Goal: Task Accomplishment & Management: Complete application form

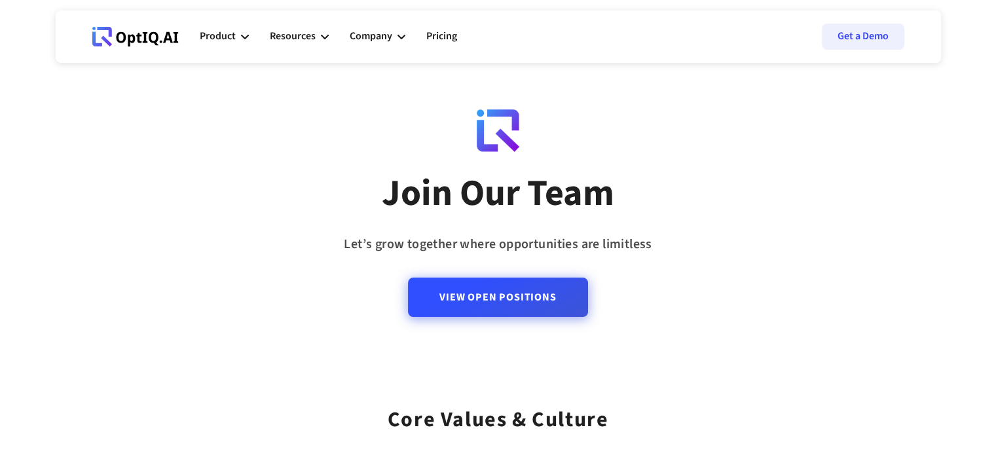
click at [473, 300] on link "View Open Positions" at bounding box center [497, 297] width 179 height 39
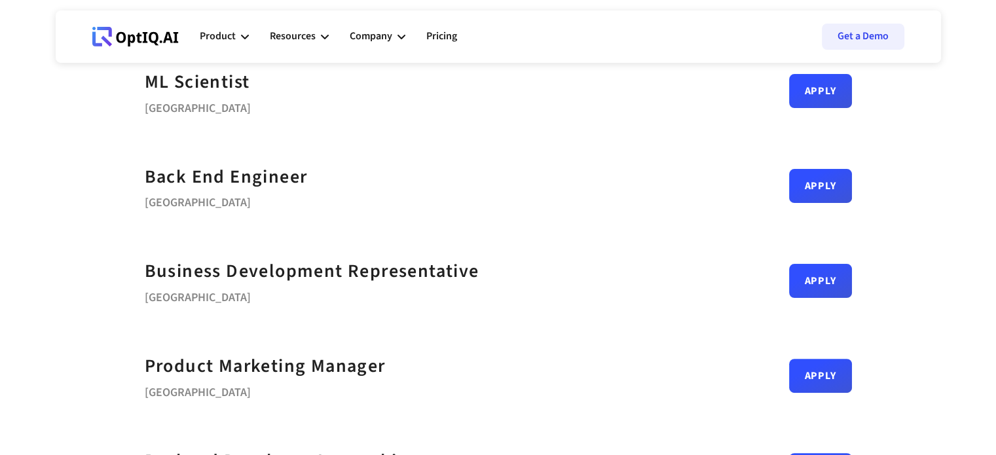
scroll to position [298, 0]
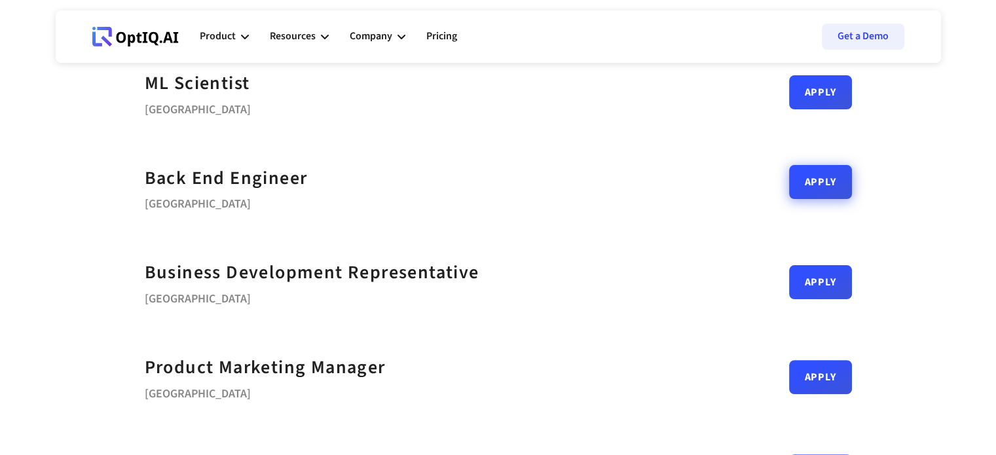
click at [794, 194] on link "Apply" at bounding box center [820, 182] width 63 height 34
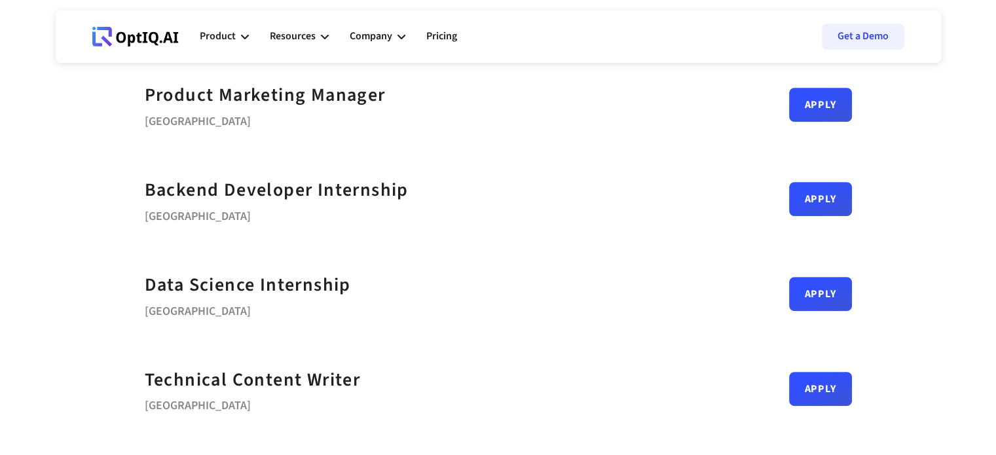
scroll to position [571, 0]
click at [817, 284] on link "Apply" at bounding box center [820, 289] width 63 height 34
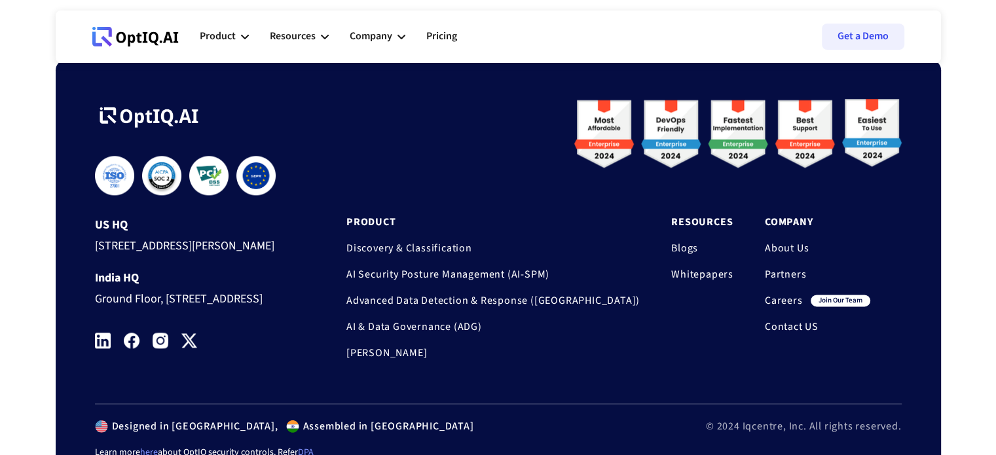
scroll to position [1631, 0]
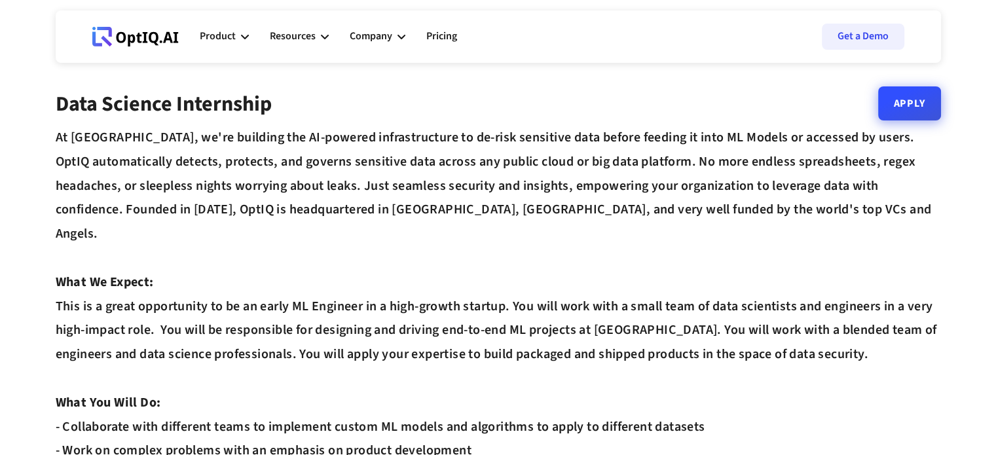
click at [915, 96] on link "Apply" at bounding box center [909, 103] width 63 height 34
